Goal: Use online tool/utility: Utilize a website feature to perform a specific function

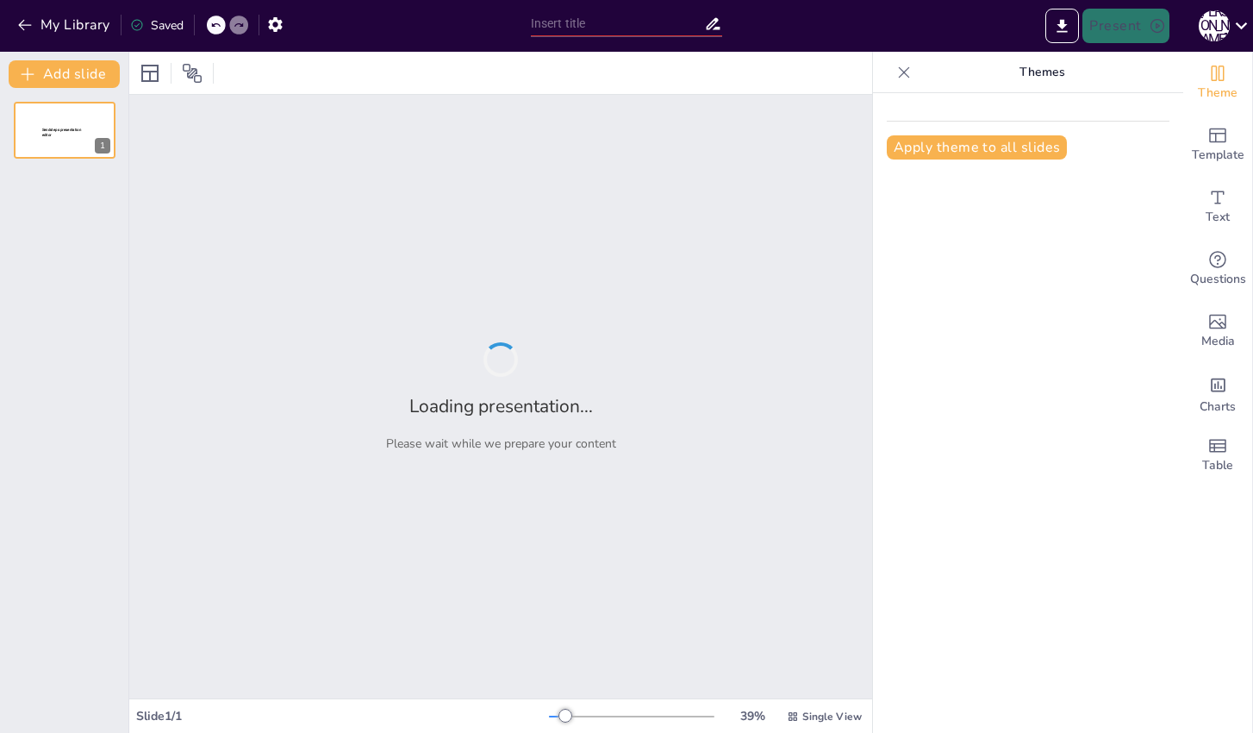
type input "Innovative Digital Marketing Approaches for Smart Cities"
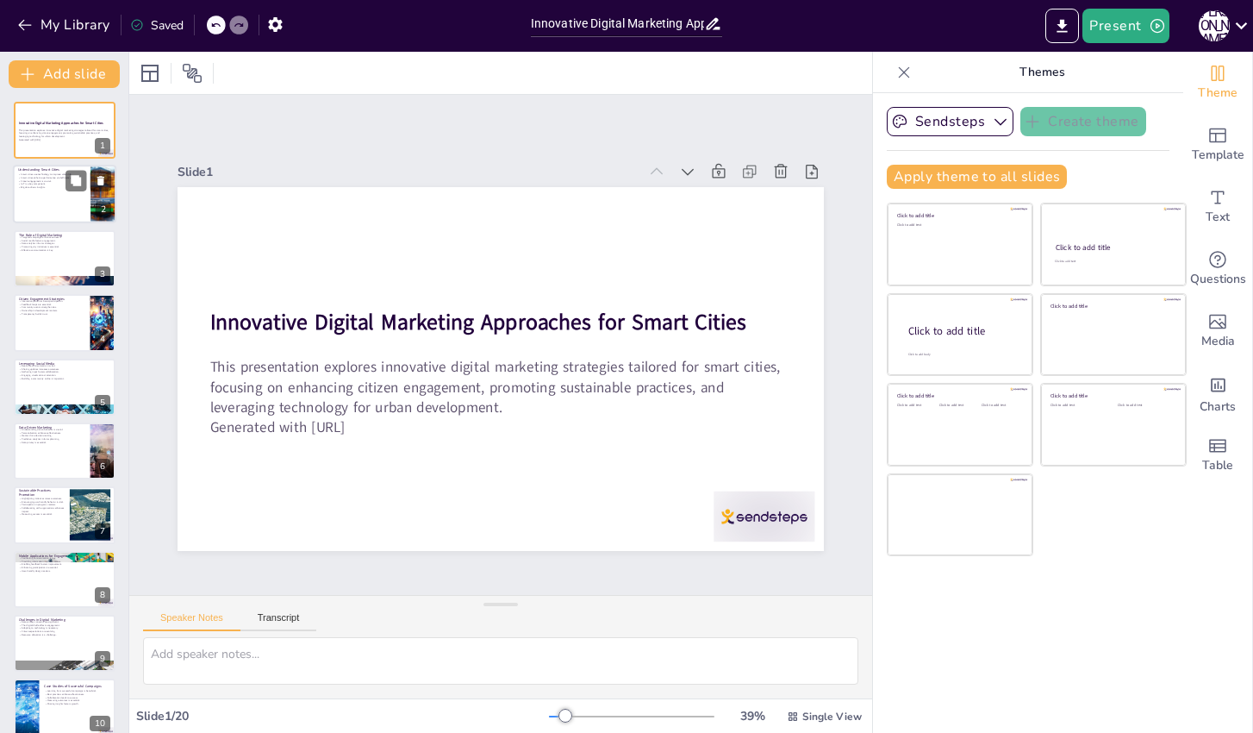
checkbox input "true"
click at [78, 194] on div at bounding box center [64, 194] width 103 height 59
type textarea "Smart cities leverage advanced technologies to optimize various urban services …"
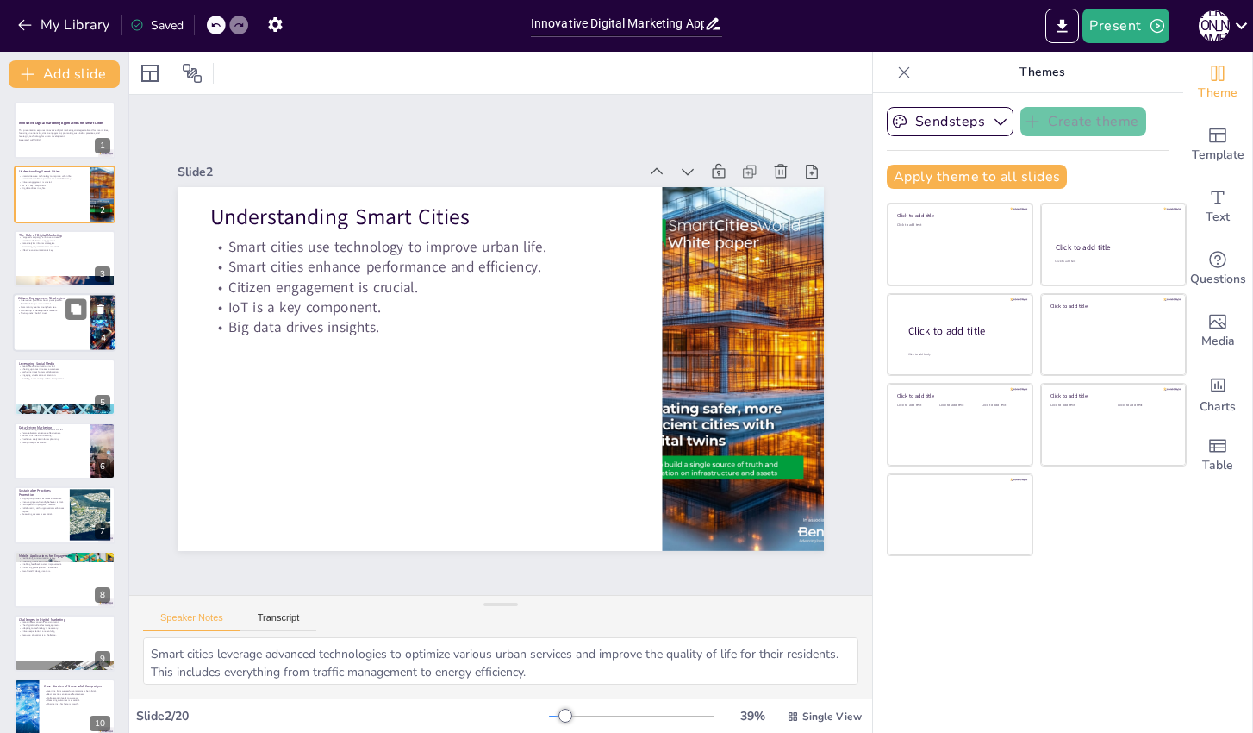
scroll to position [74, 0]
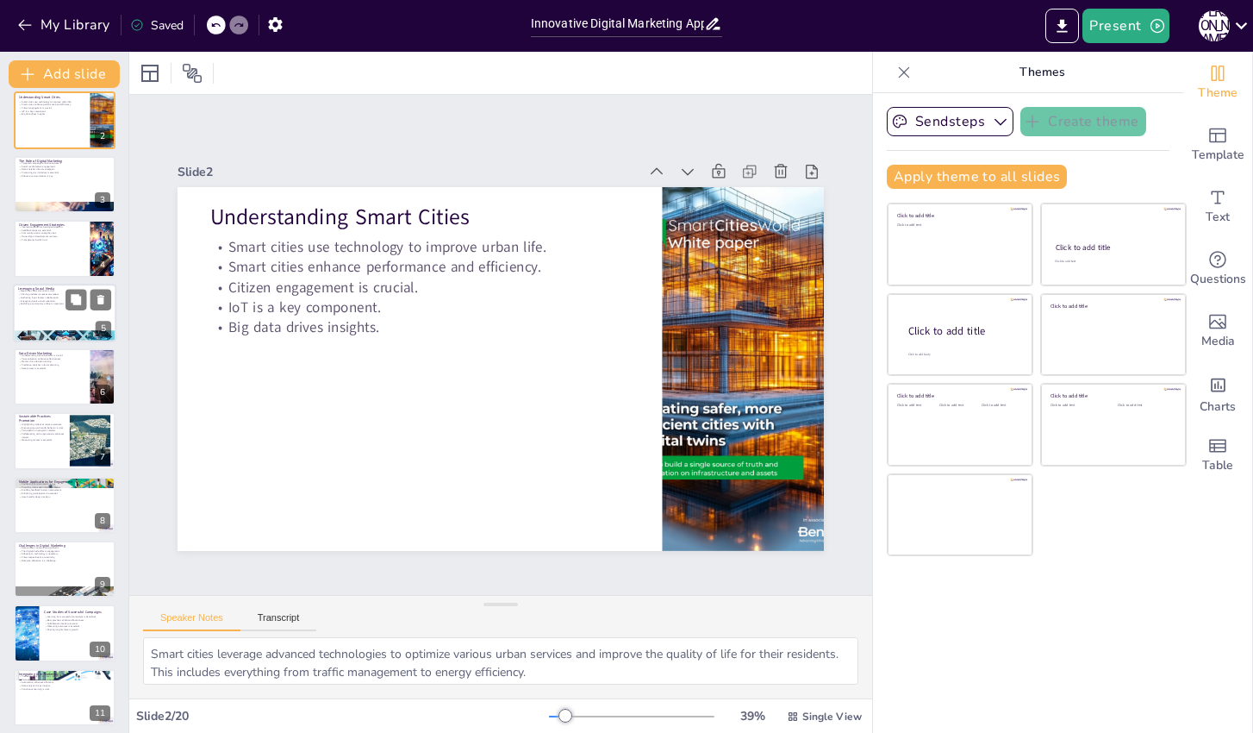
checkbox input "true"
click at [77, 331] on div at bounding box center [64, 336] width 103 height 83
type textarea "Social media allows cities to communicate instantly with citizens, providing ti…"
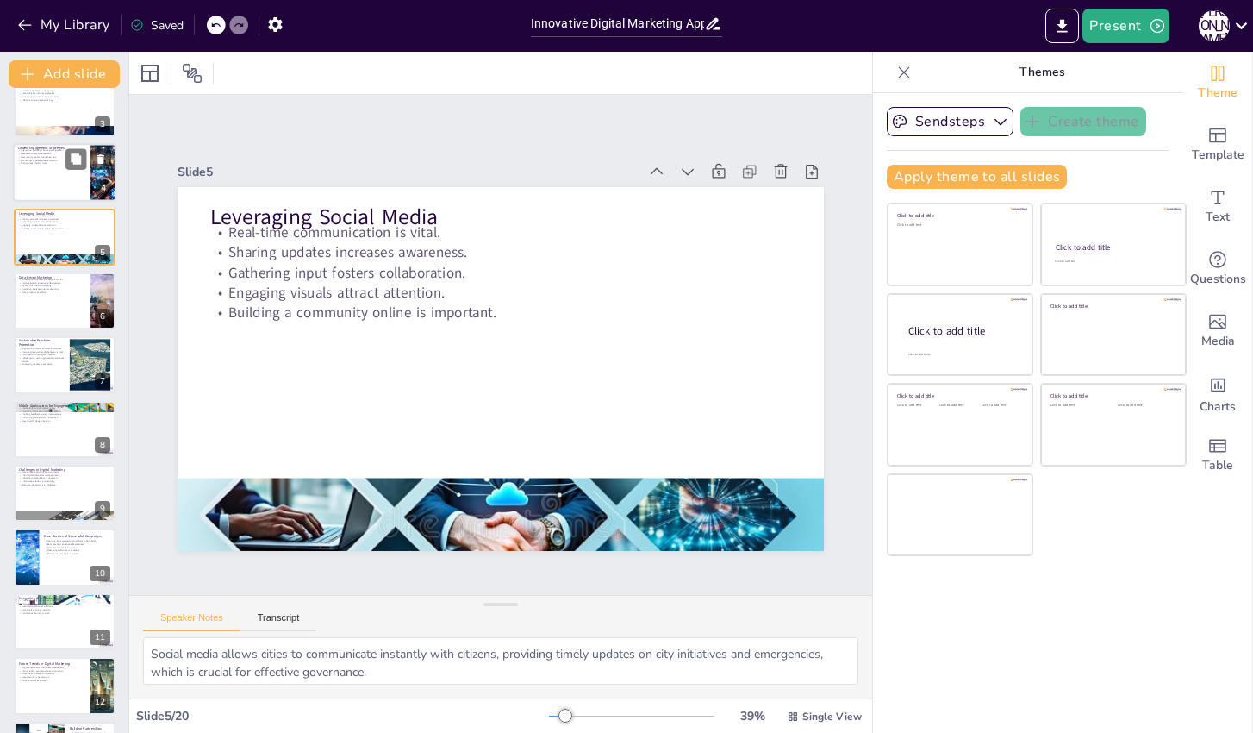
scroll to position [187, 0]
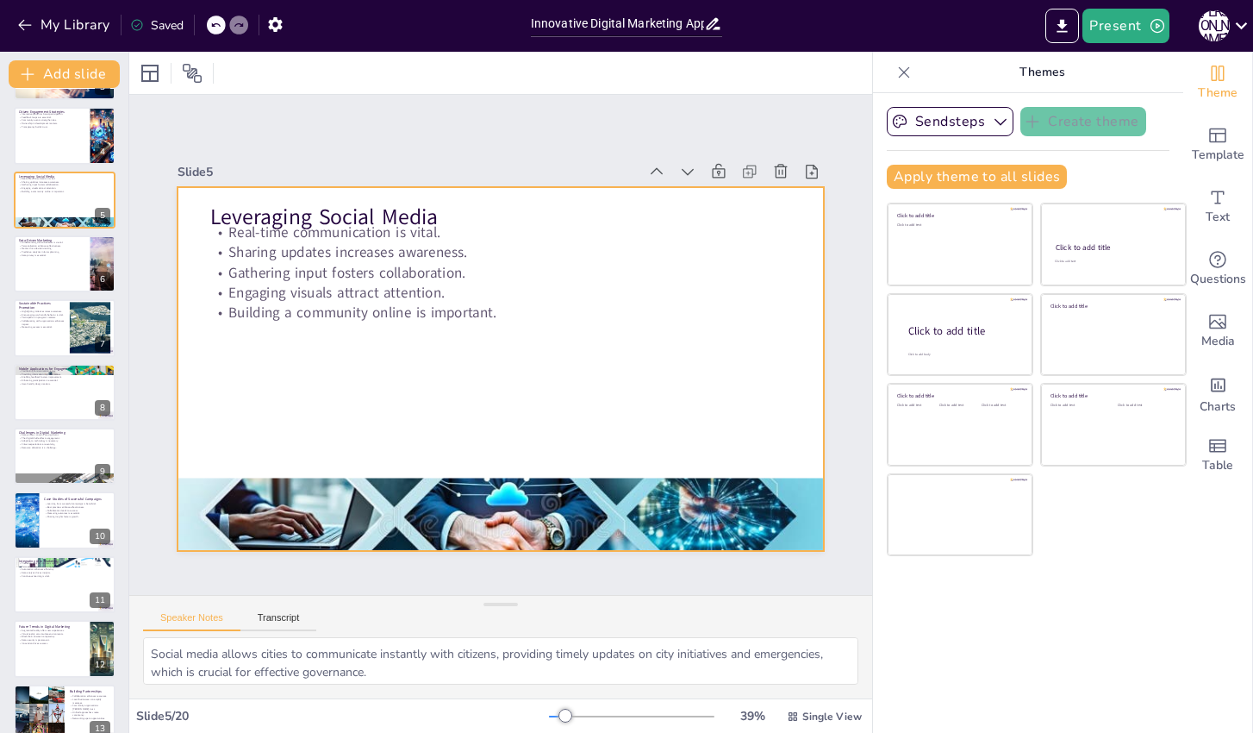
click at [388, 324] on div at bounding box center [491, 367] width 739 height 596
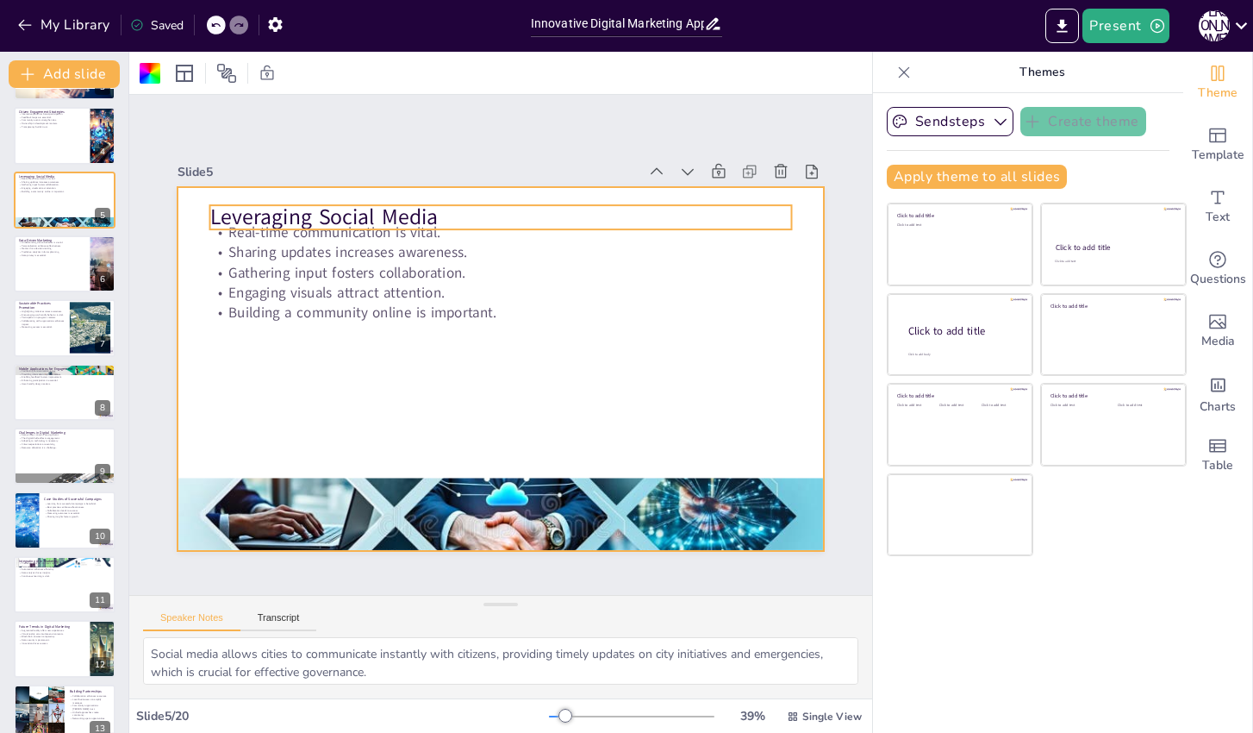
click at [582, 215] on p "Leveraging Social Media" at bounding box center [627, 332] width 91 height 582
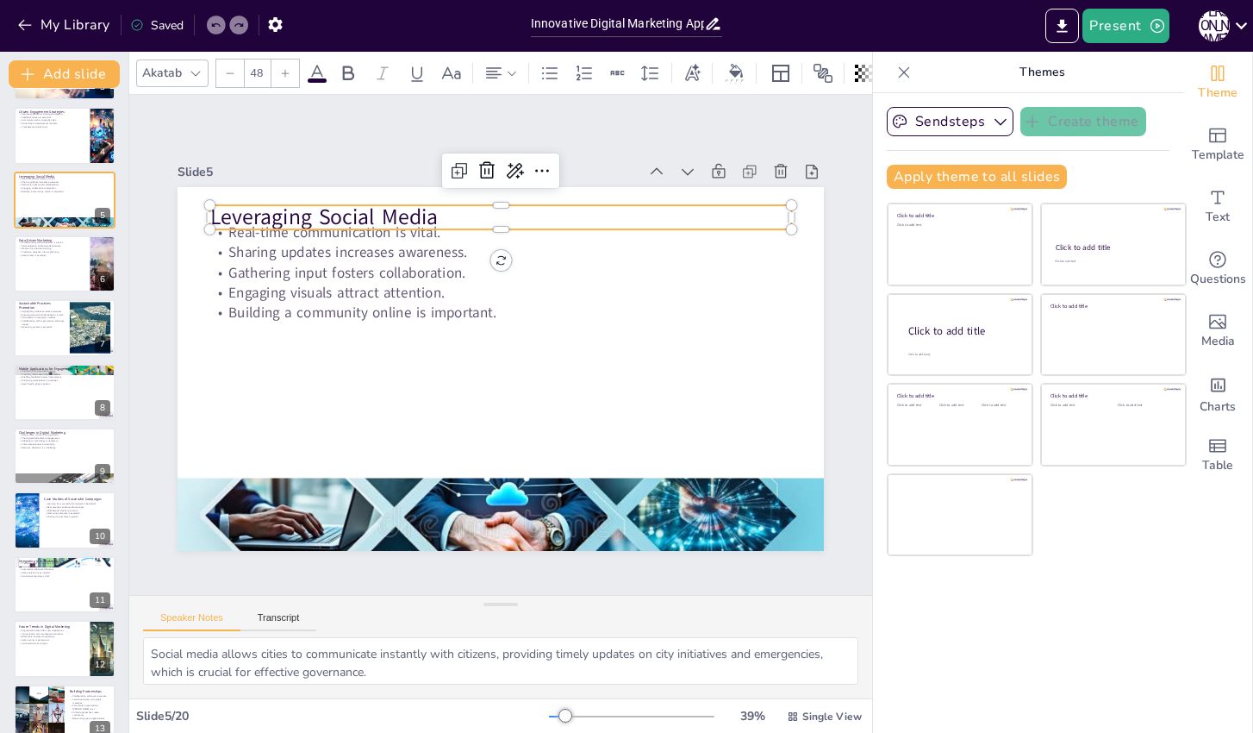
click at [444, 446] on div at bounding box center [501, 453] width 582 height 14
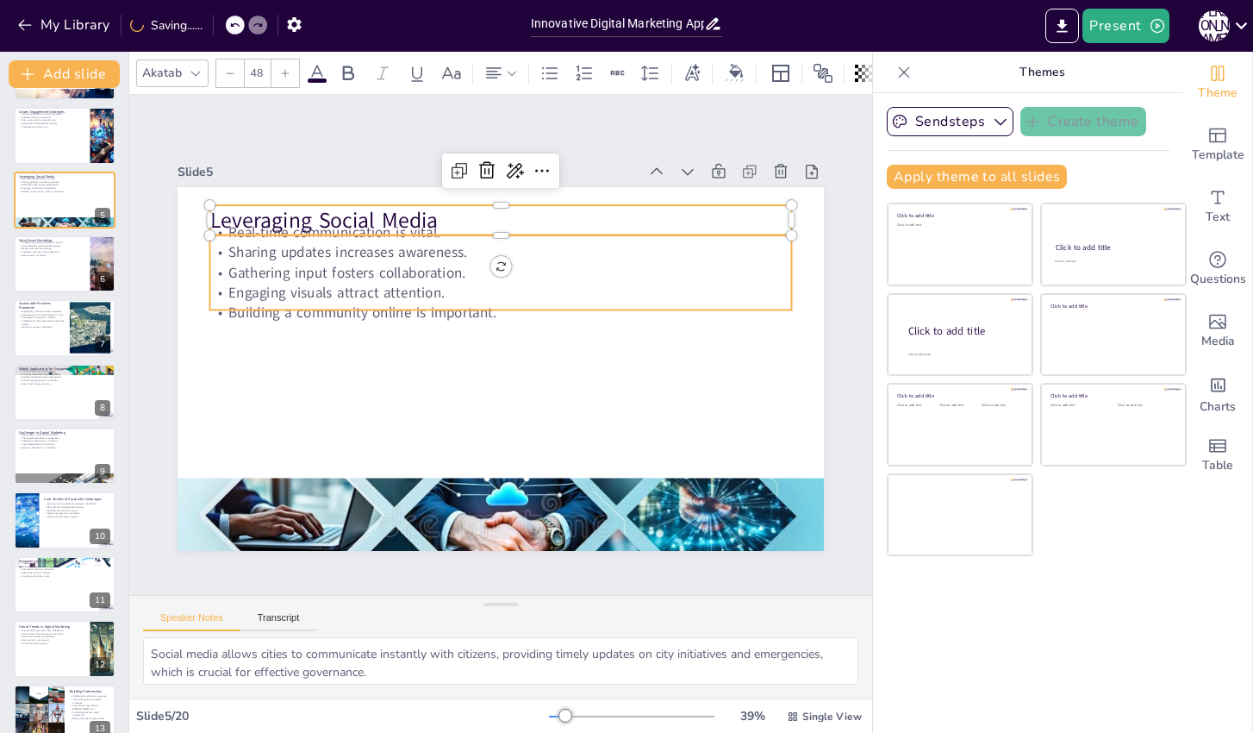
checkbox input "true"
type input "--"
click at [446, 284] on p "Engaging visuals attract attention." at bounding box center [536, 305] width 446 height 404
checkbox input "true"
type input "32"
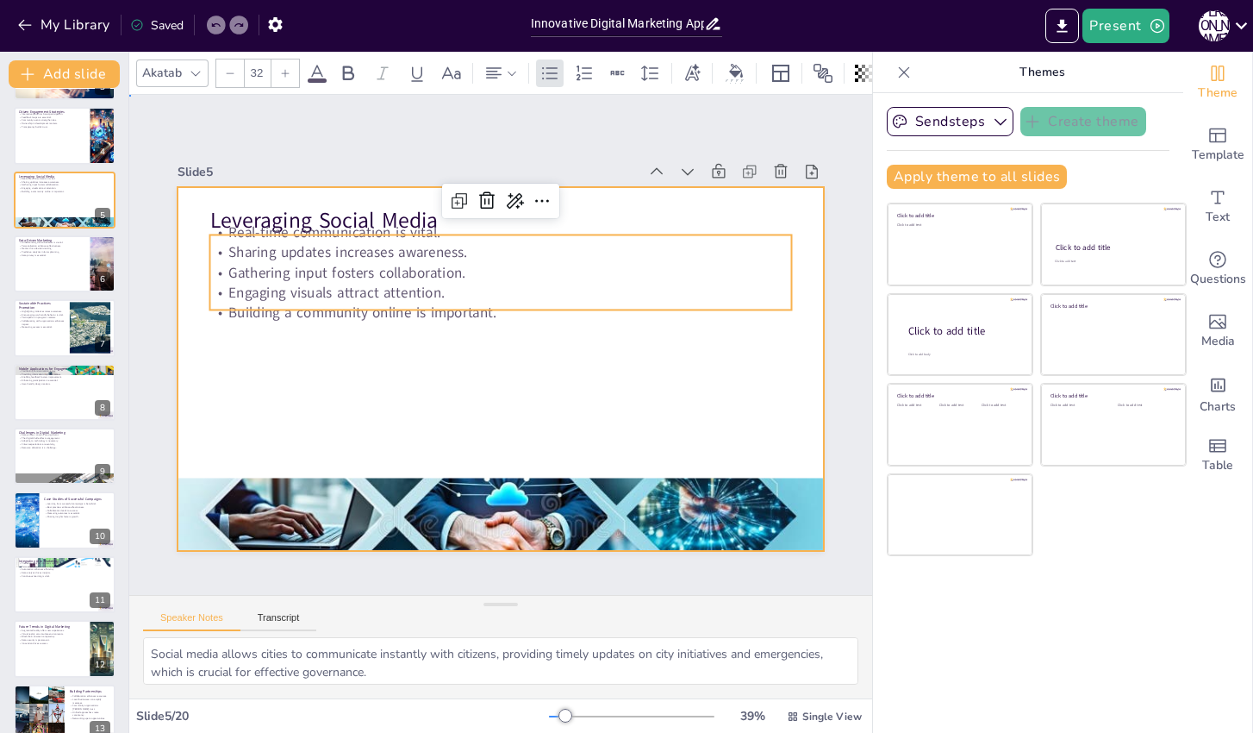
click at [446, 428] on div at bounding box center [484, 362] width 724 height 702
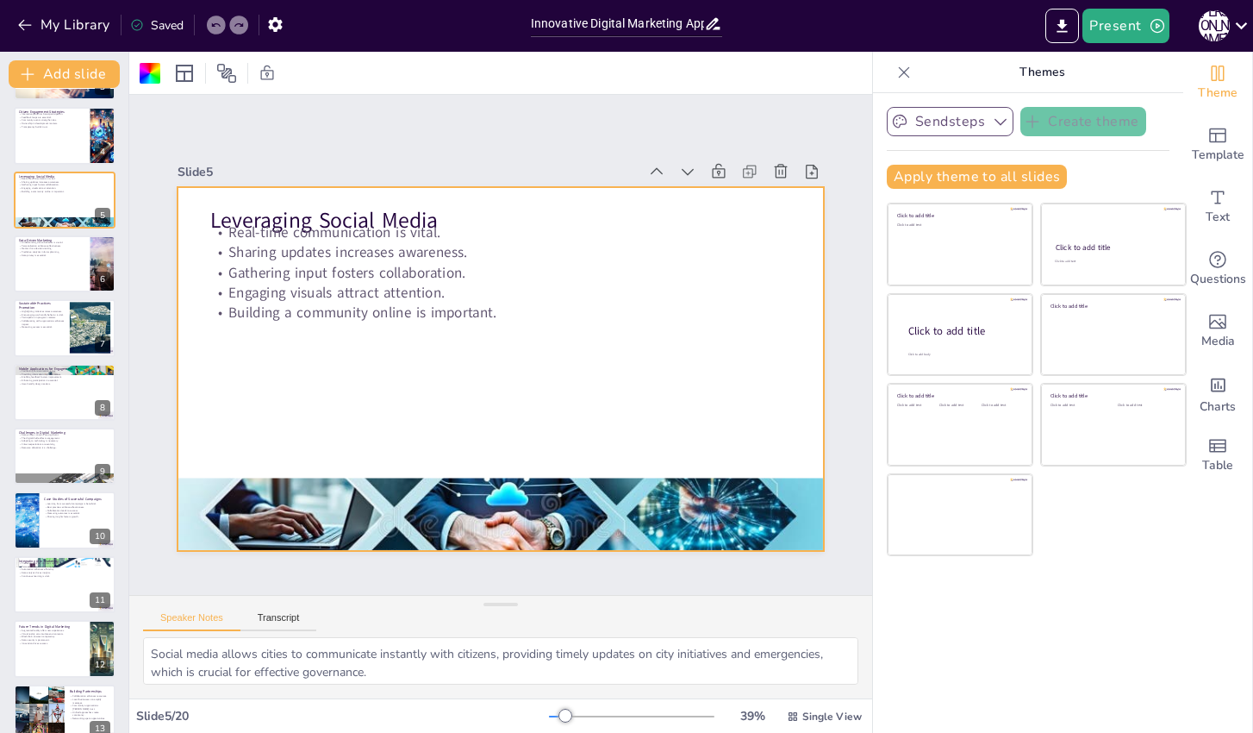
click at [980, 126] on button "Sendsteps" at bounding box center [950, 121] width 127 height 29
click at [1123, 180] on div "Apply theme to all slides" at bounding box center [1028, 177] width 283 height 24
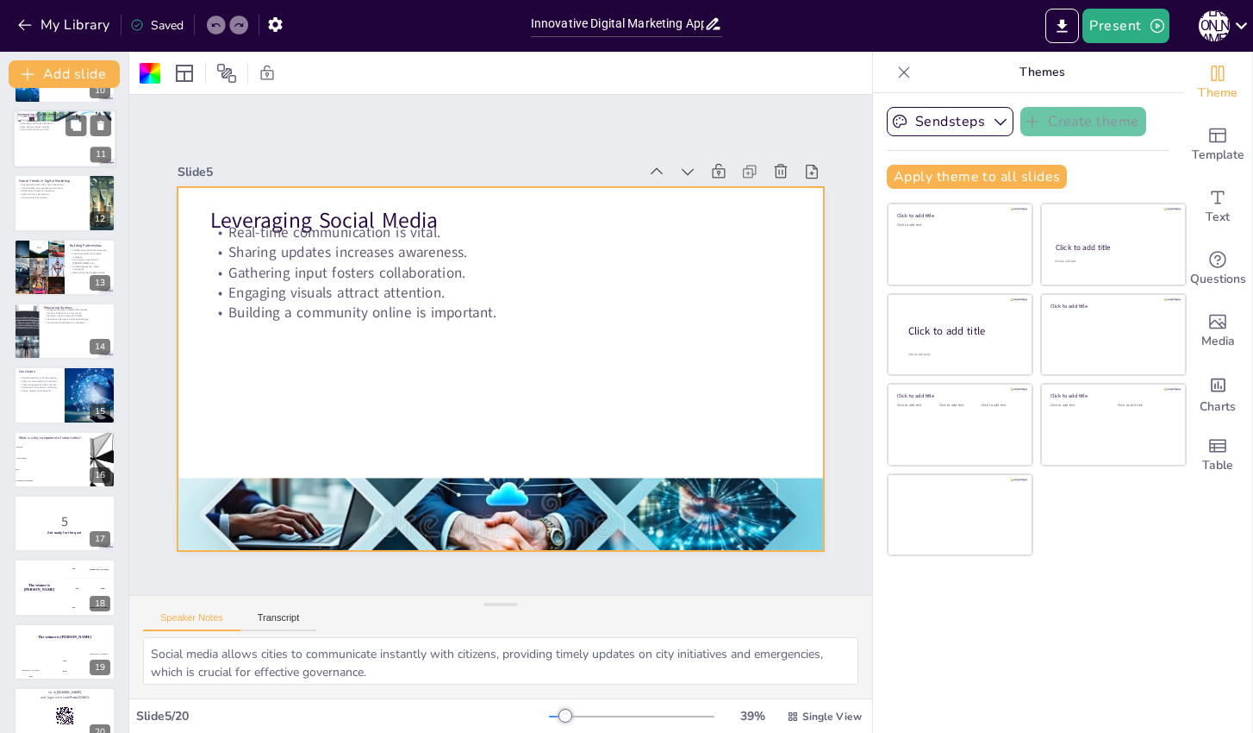
scroll to position [633, 0]
checkbox input "true"
click at [53, 505] on div at bounding box center [64, 522] width 103 height 59
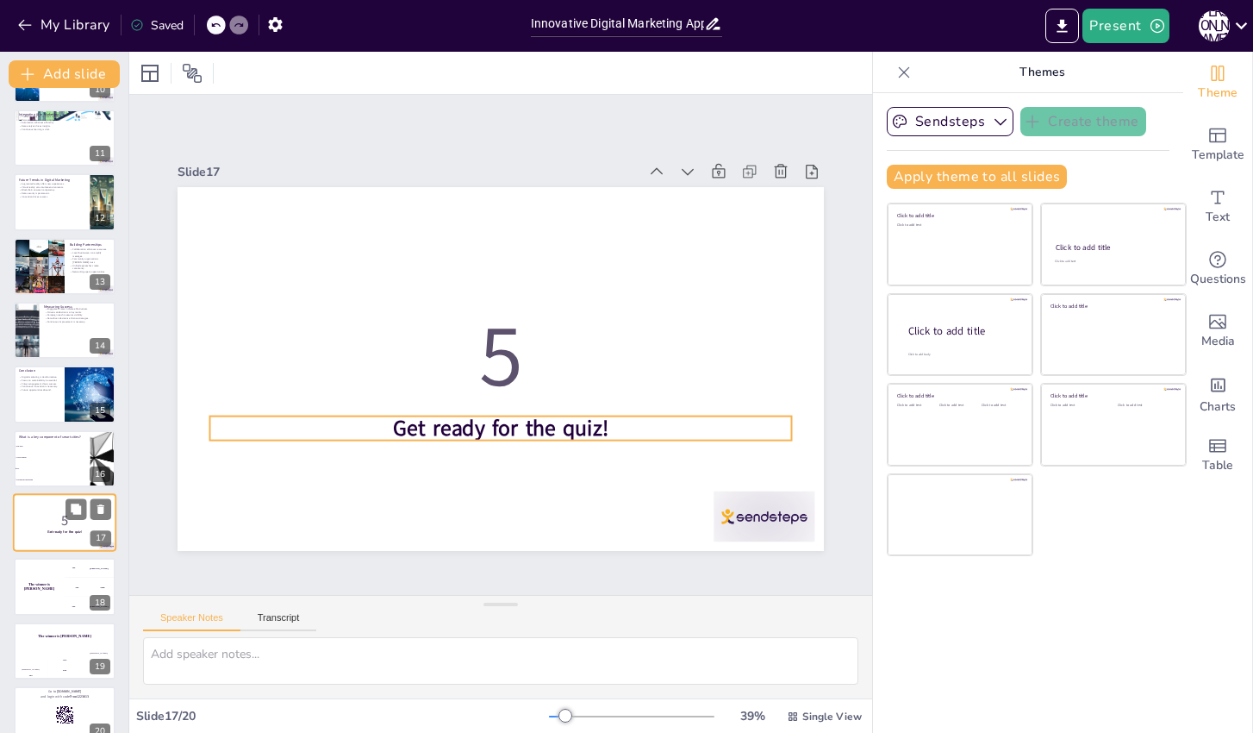
scroll to position [658, 0]
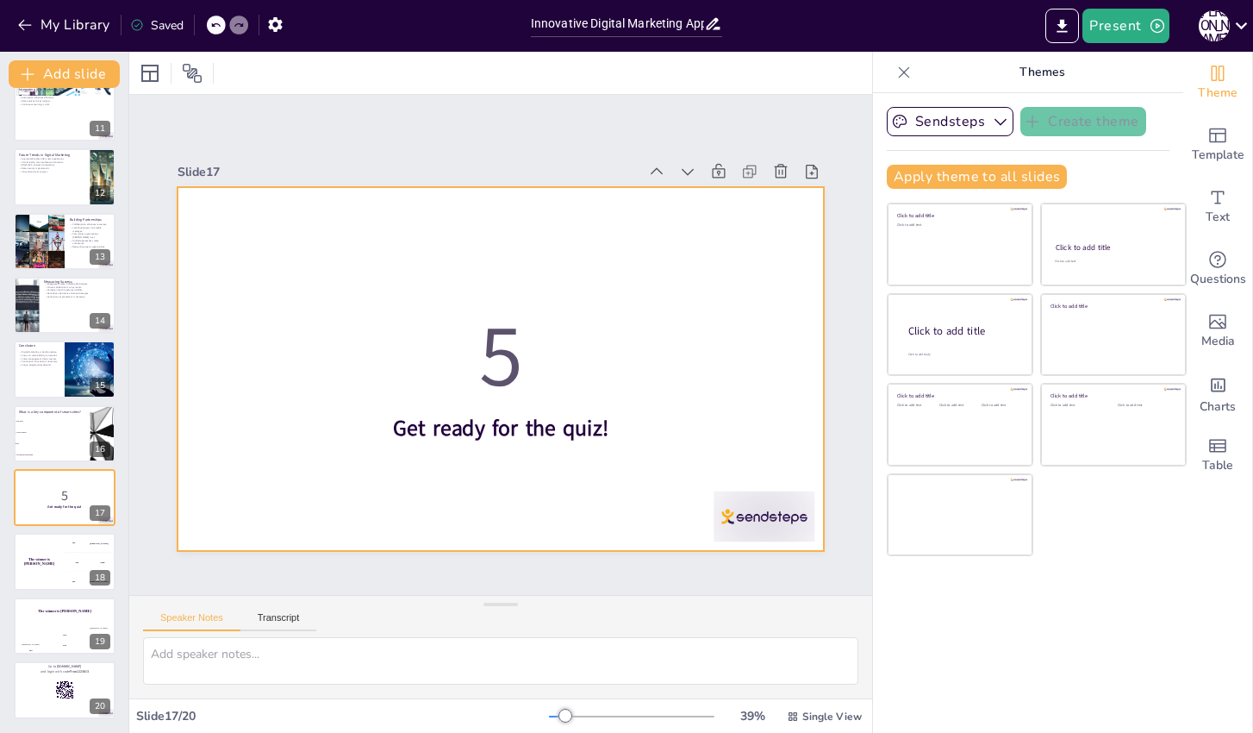
checkbox input "true"
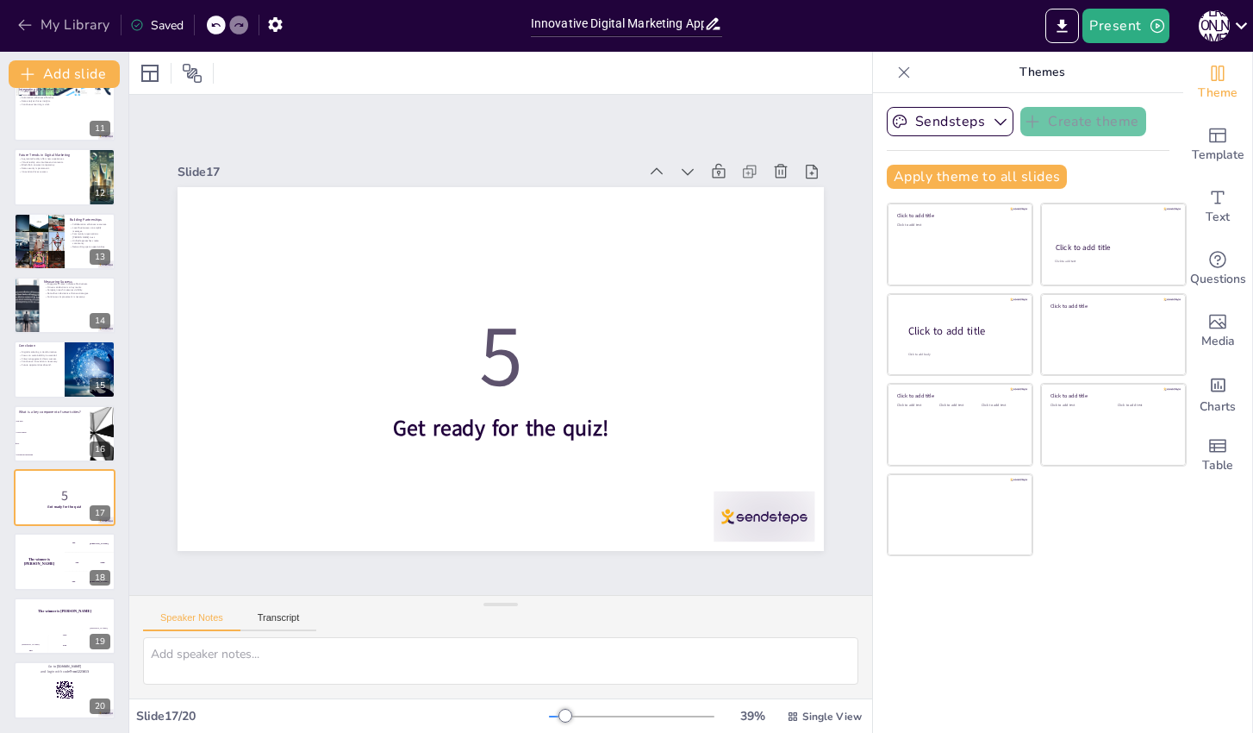
click at [45, 31] on button "My Library" at bounding box center [65, 25] width 104 height 28
